Goal: Go to known website: Access a specific website the user already knows

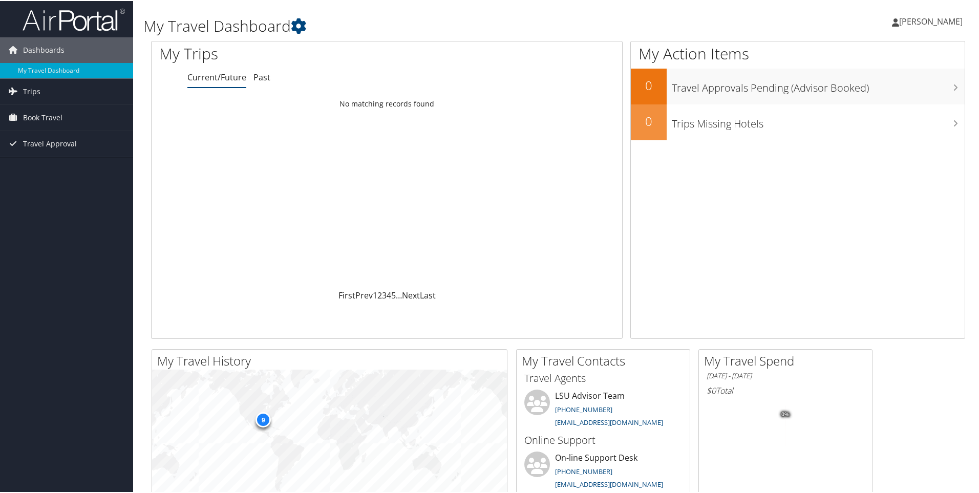
drag, startPoint x: 881, startPoint y: 11, endPoint x: 843, endPoint y: 34, distance: 43.6
click at [892, 13] on link "[PERSON_NAME]" at bounding box center [932, 20] width 81 height 31
click at [862, 92] on link "View Travel Profile" at bounding box center [903, 90] width 114 height 17
